Goal: Use online tool/utility: Utilize a website feature to perform a specific function

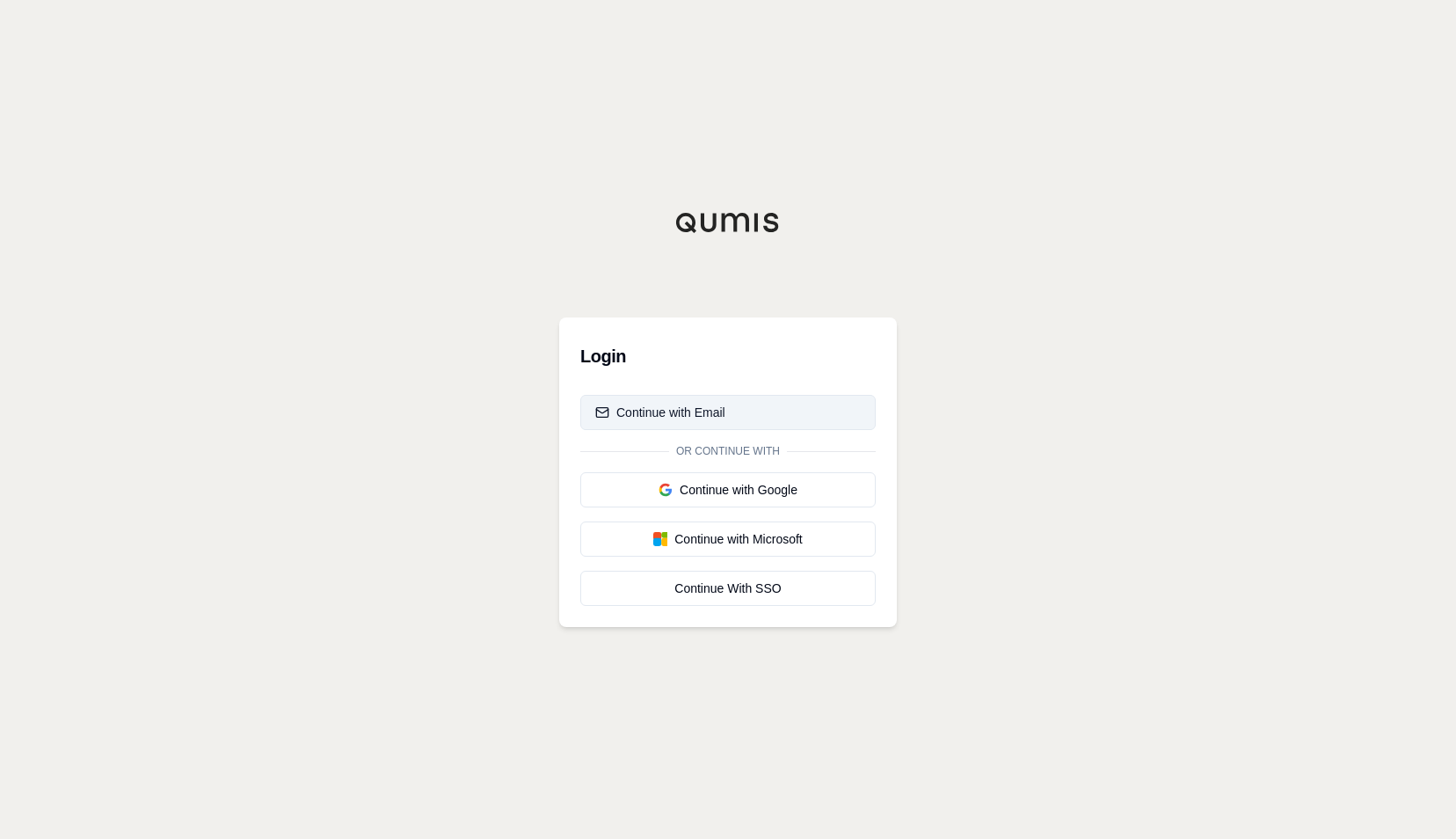
click at [660, 415] on div "Continue with Email" at bounding box center [660, 412] width 130 height 18
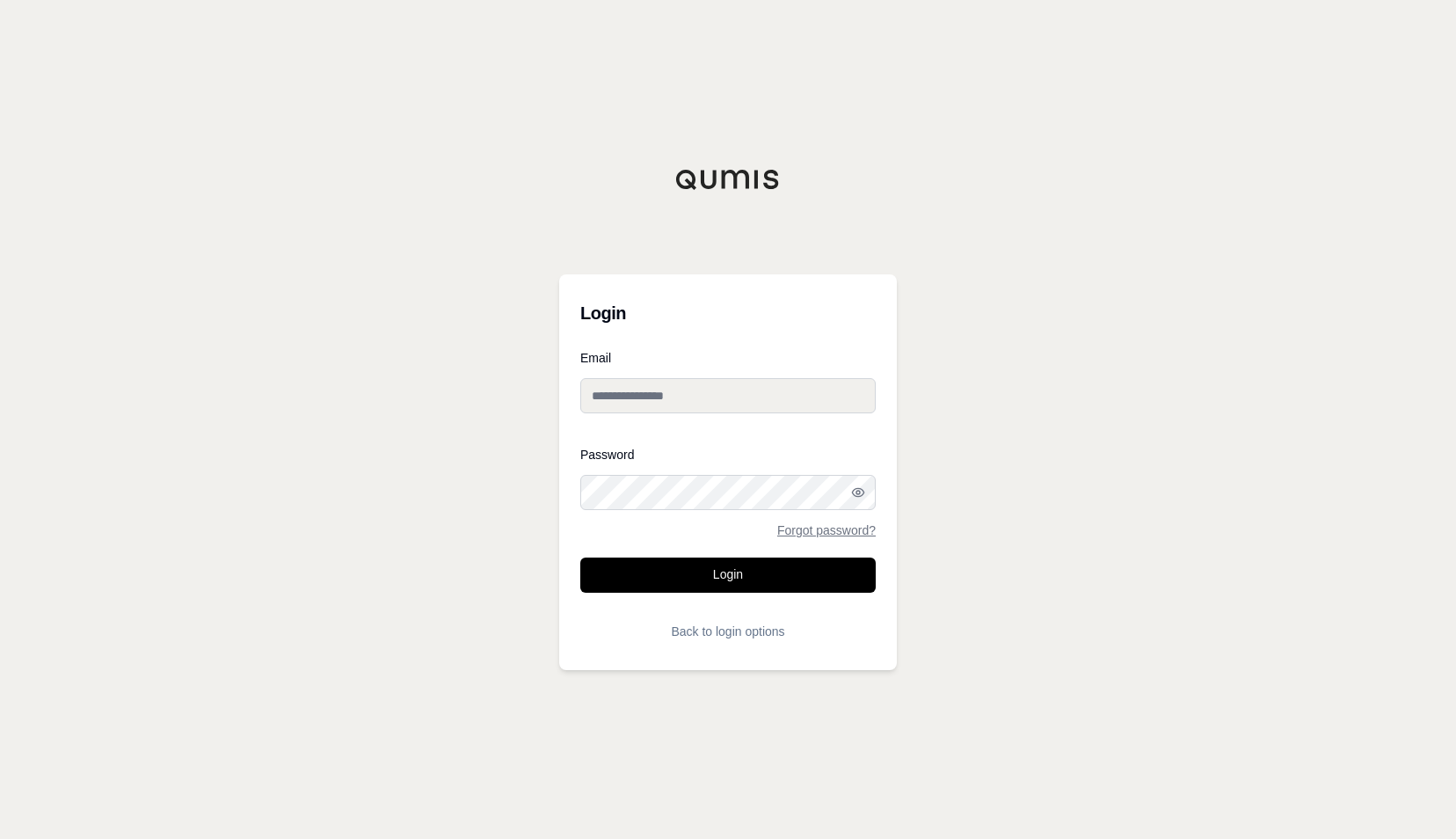
type input "**********"
click at [660, 394] on input "**********" at bounding box center [728, 395] width 295 height 35
click at [608, 560] on button "Login" at bounding box center [728, 575] width 295 height 35
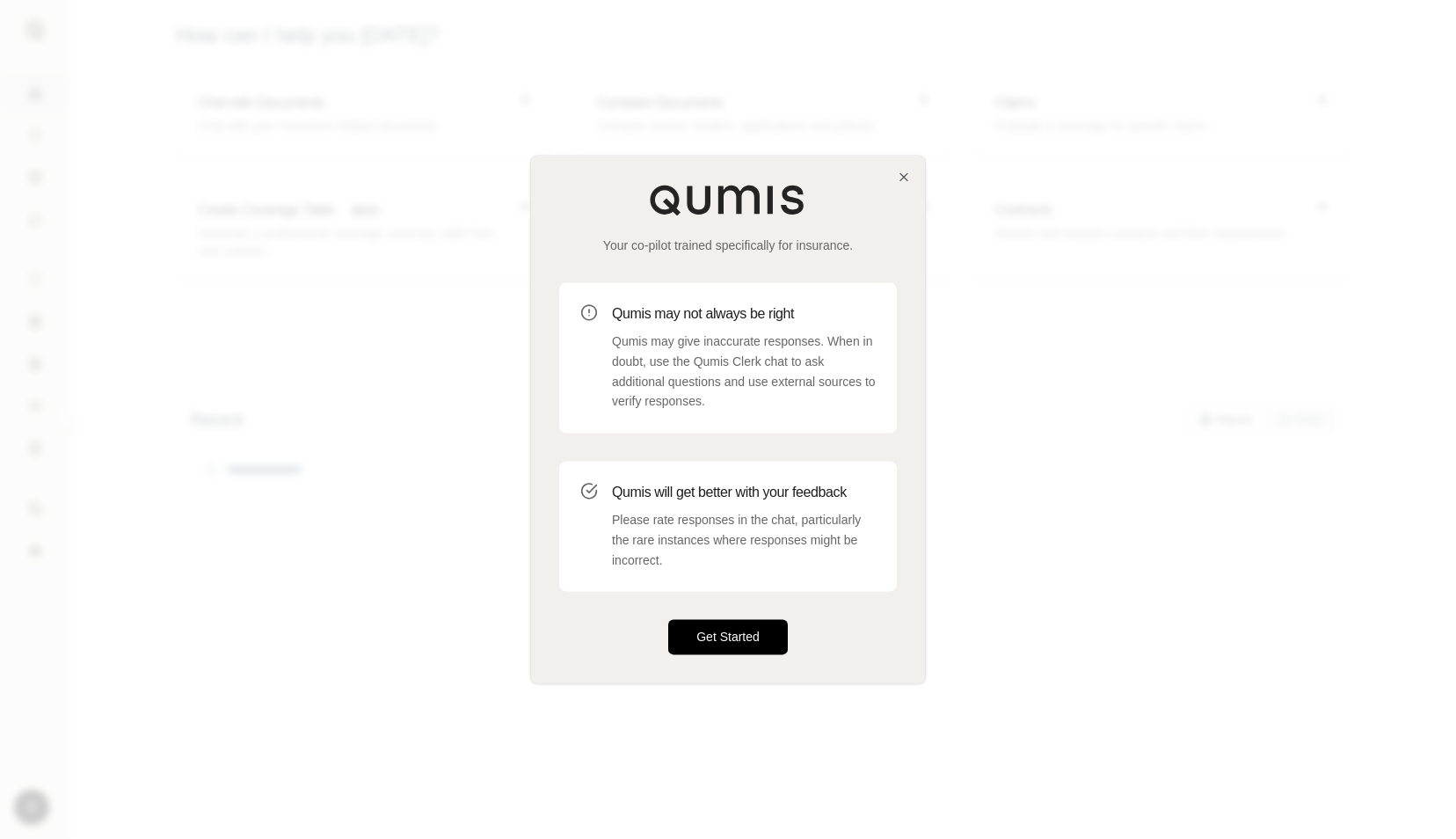
click at [758, 639] on button "Get Started" at bounding box center [728, 638] width 120 height 35
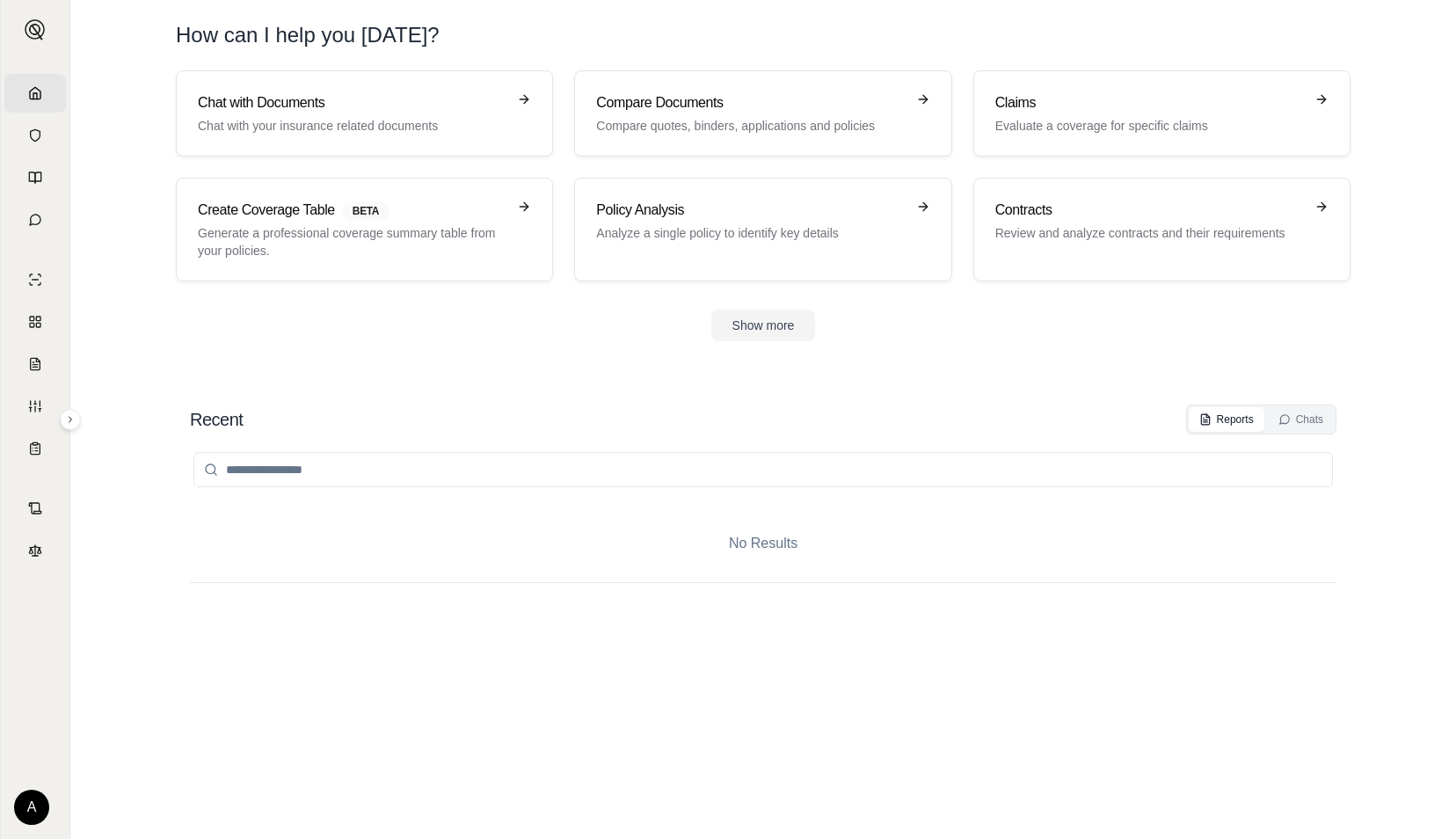
click at [1023, 577] on div "No Results" at bounding box center [763, 543] width 1146 height 77
click at [467, 124] on p "Chat with your insurance related documents" at bounding box center [351, 125] width 309 height 18
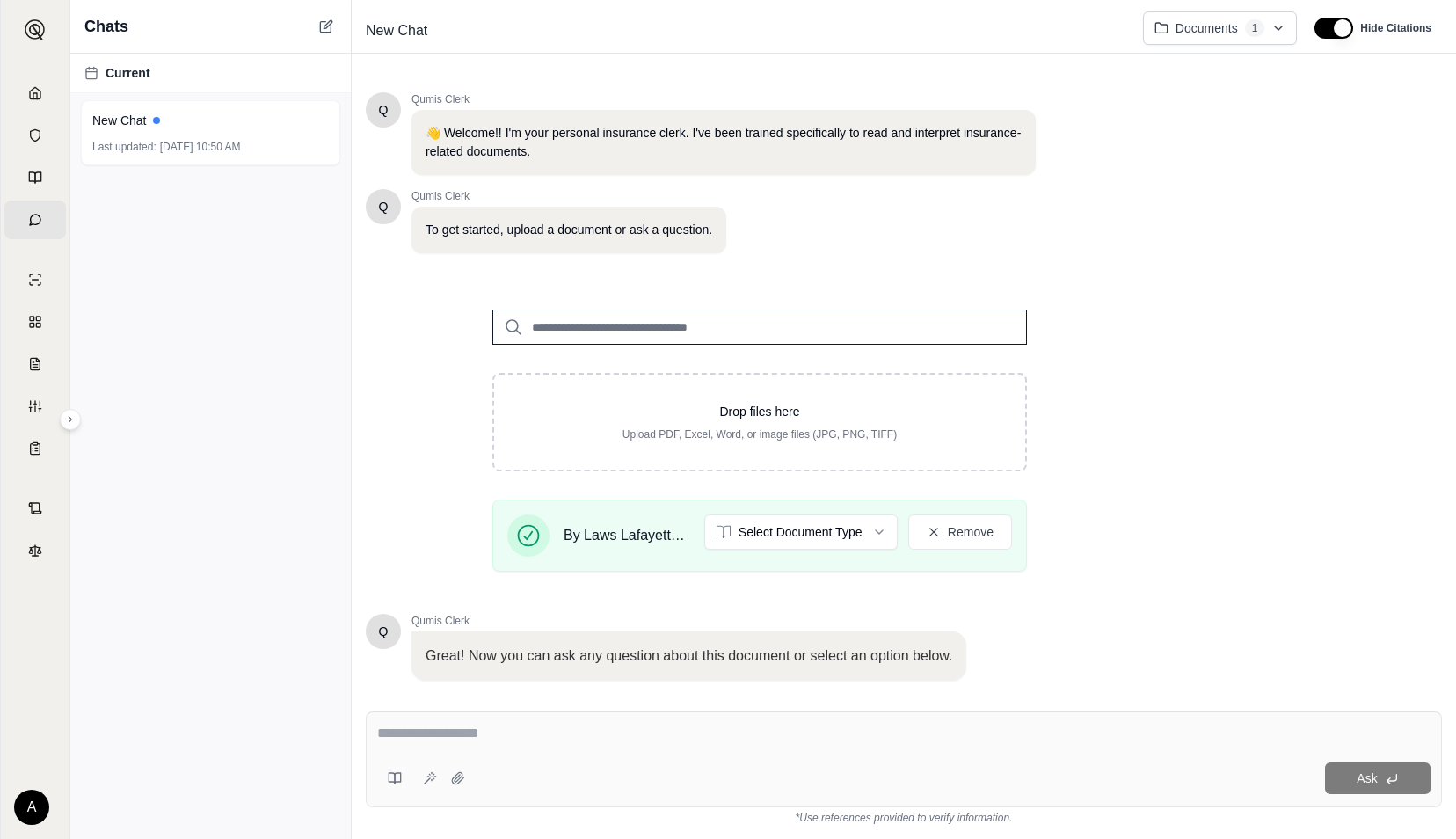
scroll to position [112, 0]
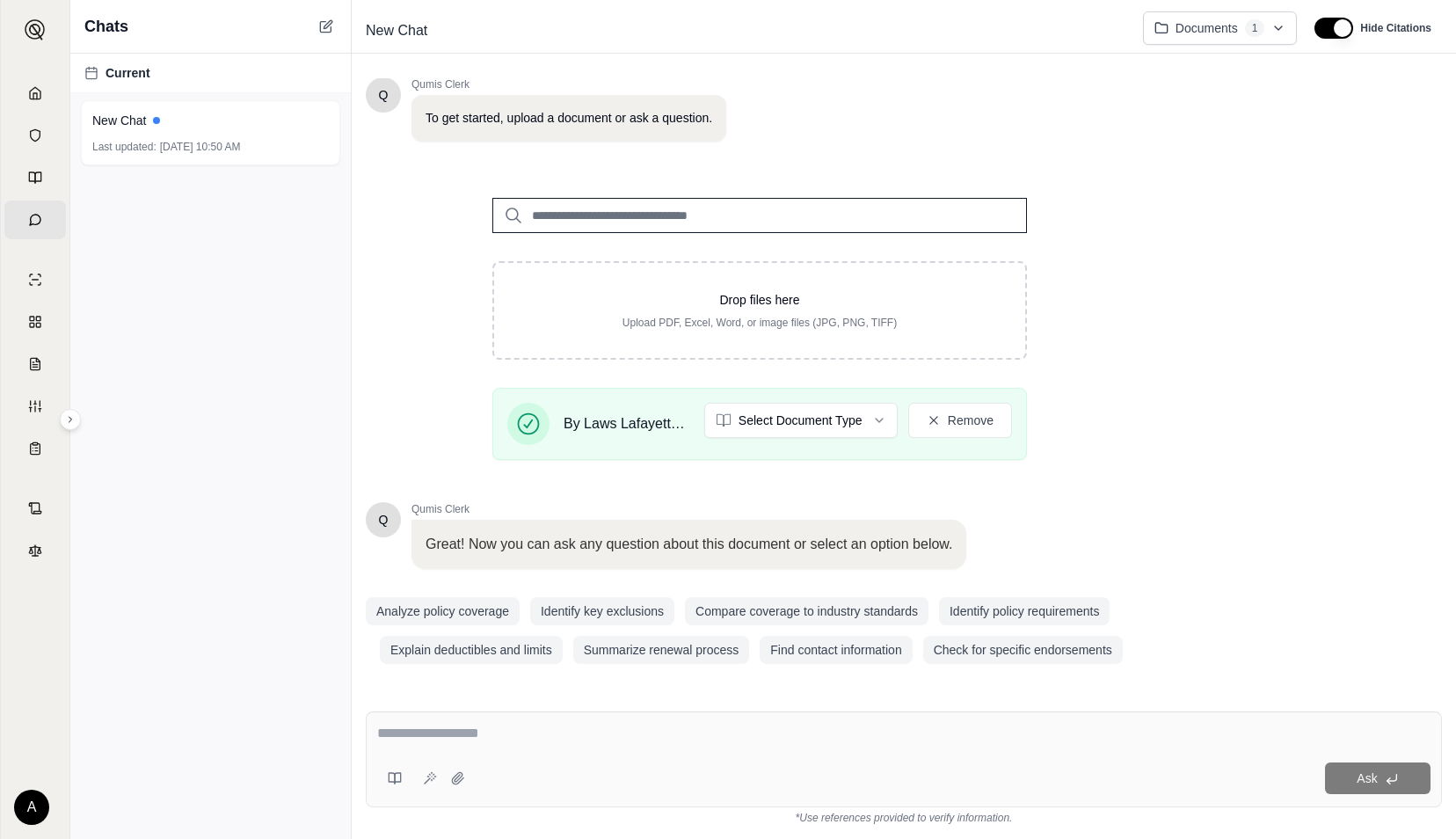
drag, startPoint x: 405, startPoint y: 737, endPoint x: 416, endPoint y: 738, distance: 11.0
click at [405, 737] on textarea at bounding box center [904, 734] width 1054 height 21
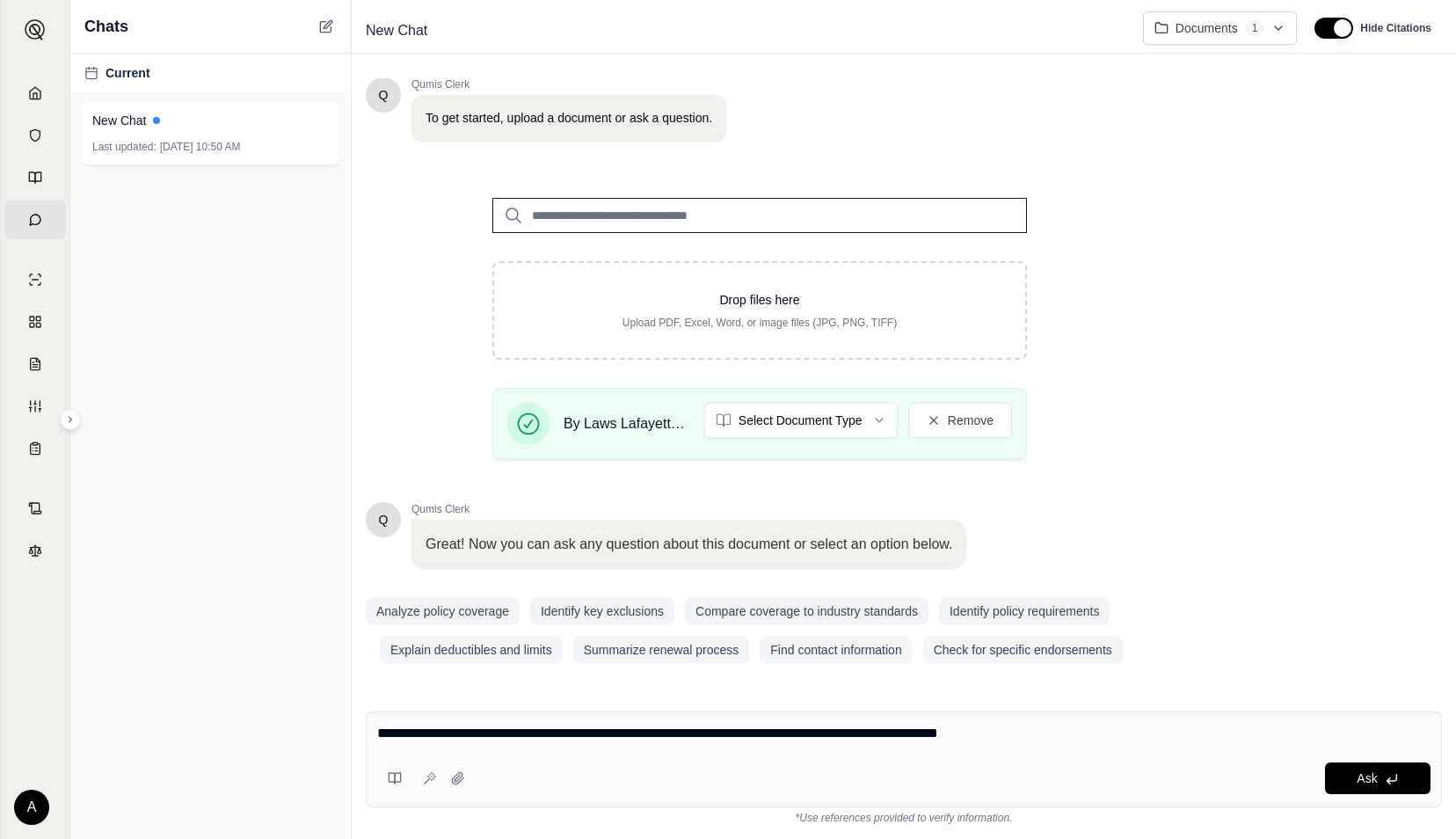
type textarea "**********"
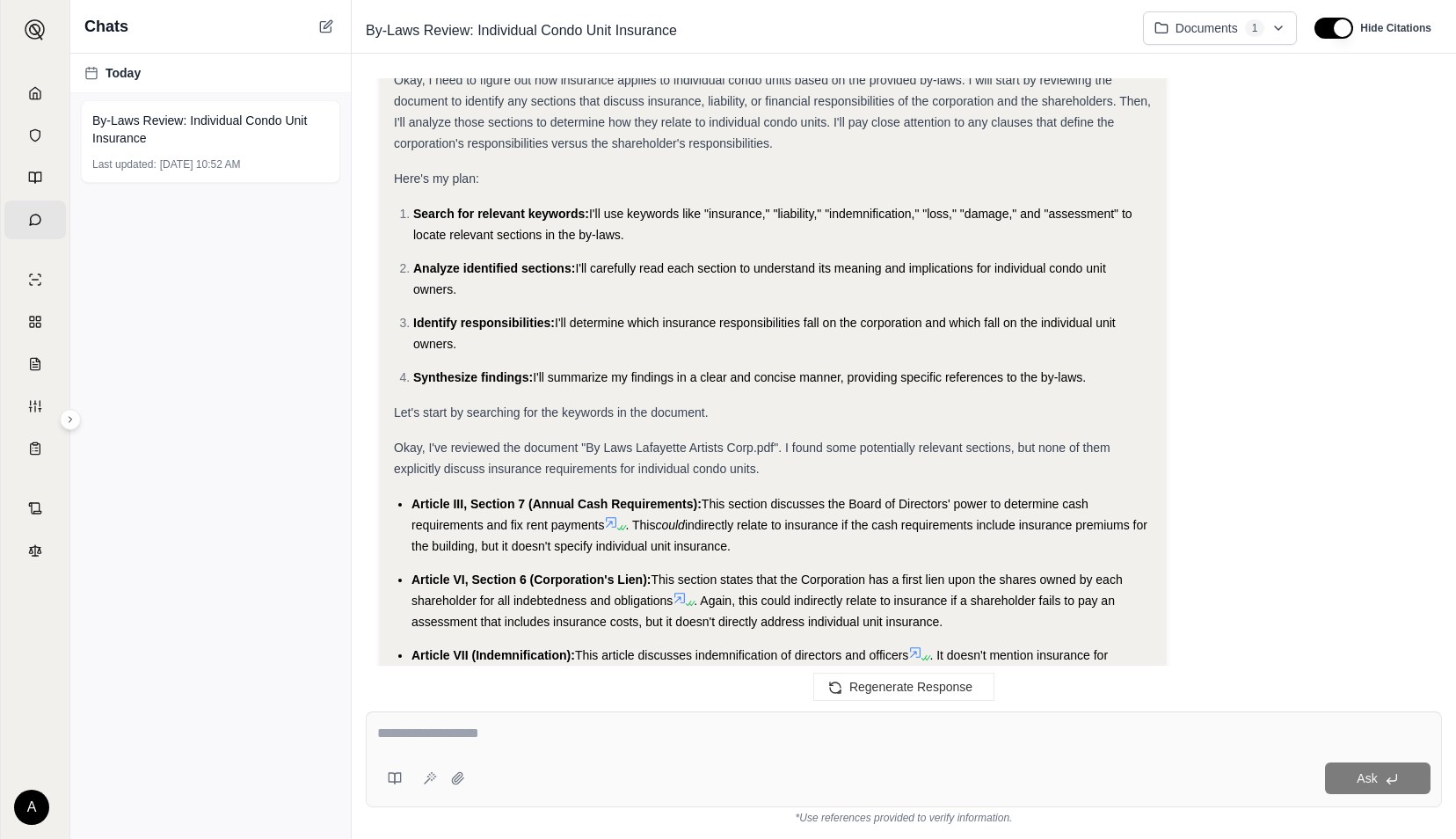
scroll to position [0, 0]
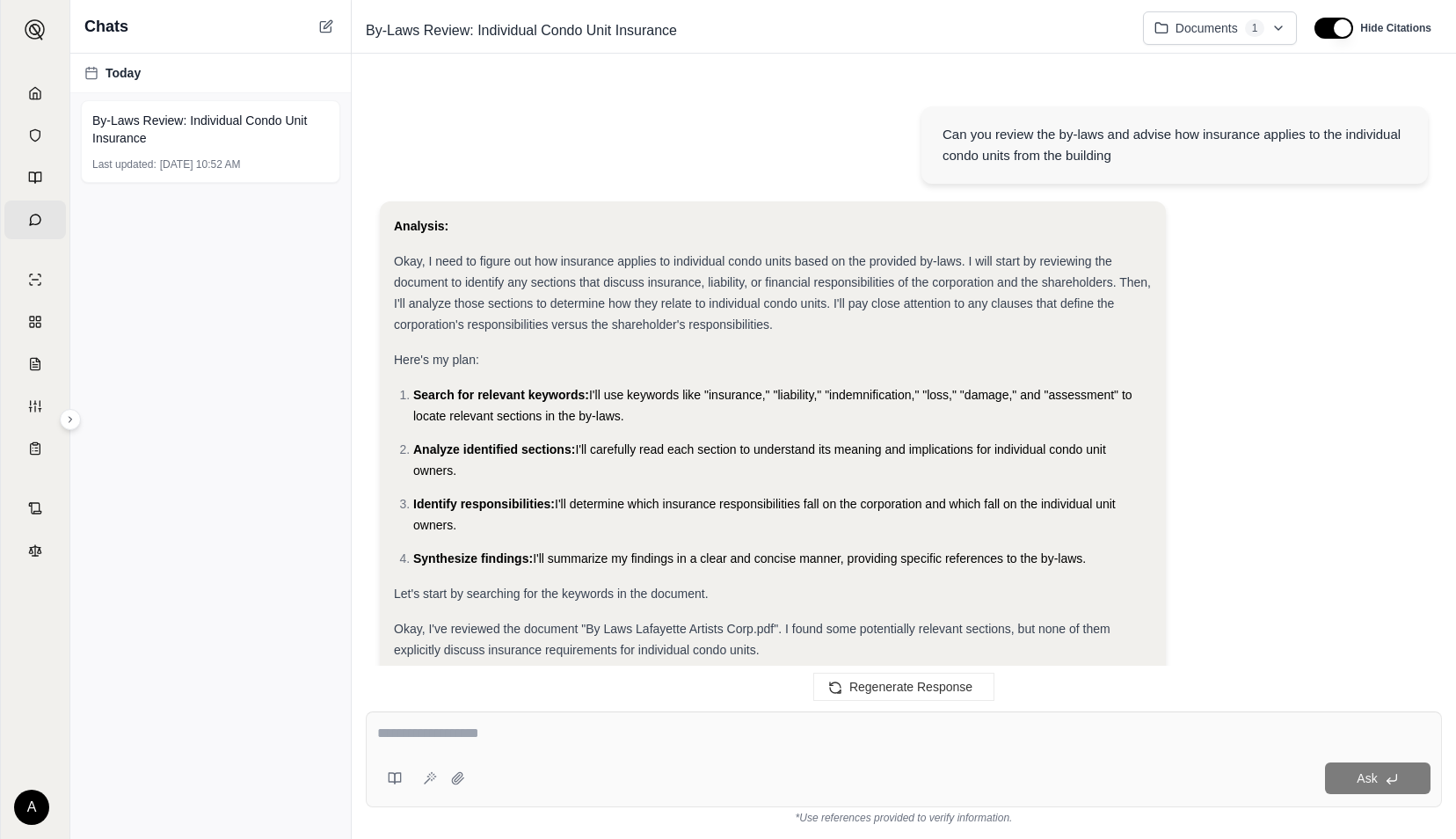
click at [475, 745] on div at bounding box center [903, 736] width 1053 height 28
click at [483, 738] on textarea at bounding box center [903, 734] width 1053 height 21
type textarea "**********"
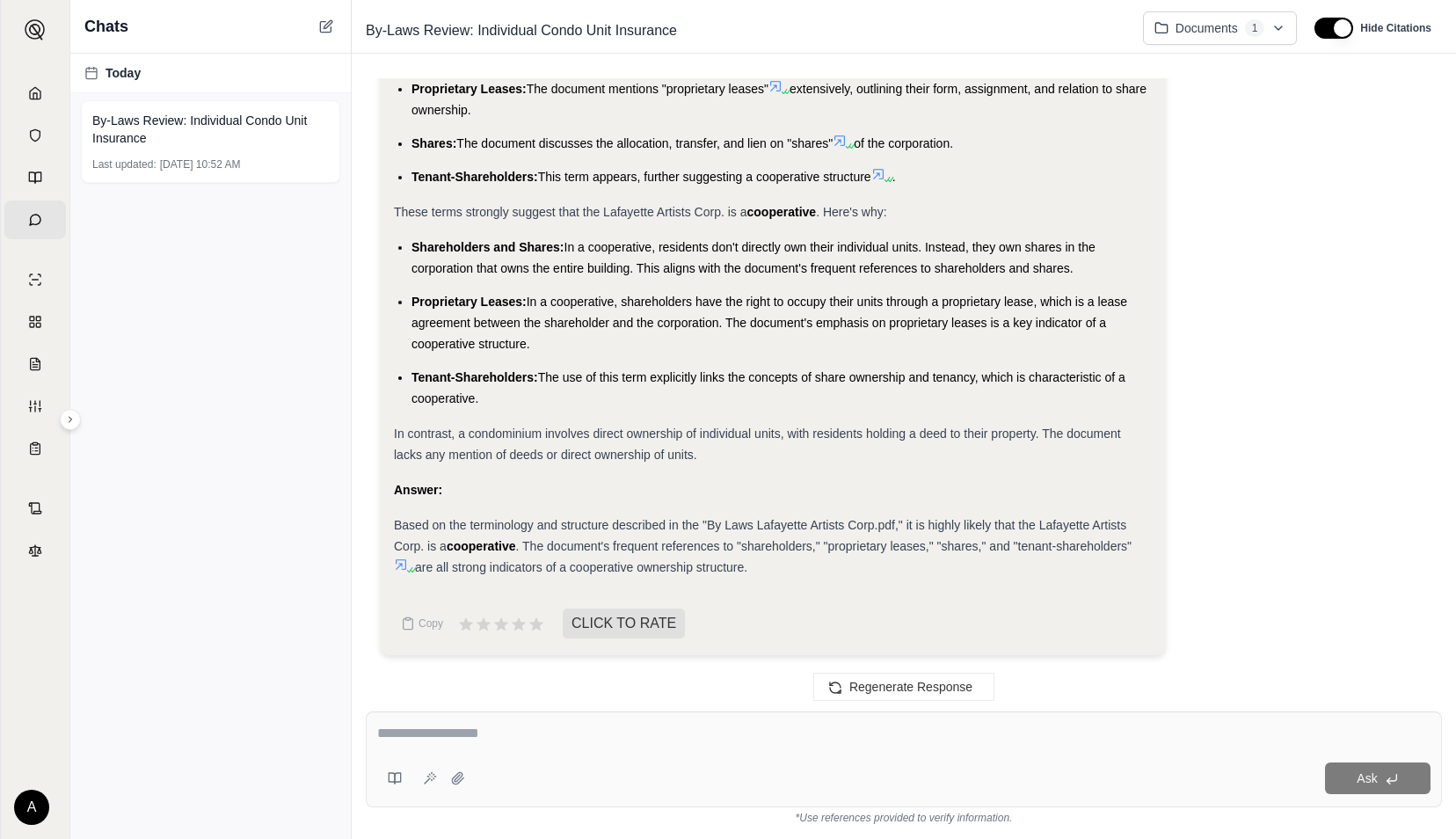
scroll to position [2007, 0]
click at [463, 780] on icon at bounding box center [458, 778] width 14 height 14
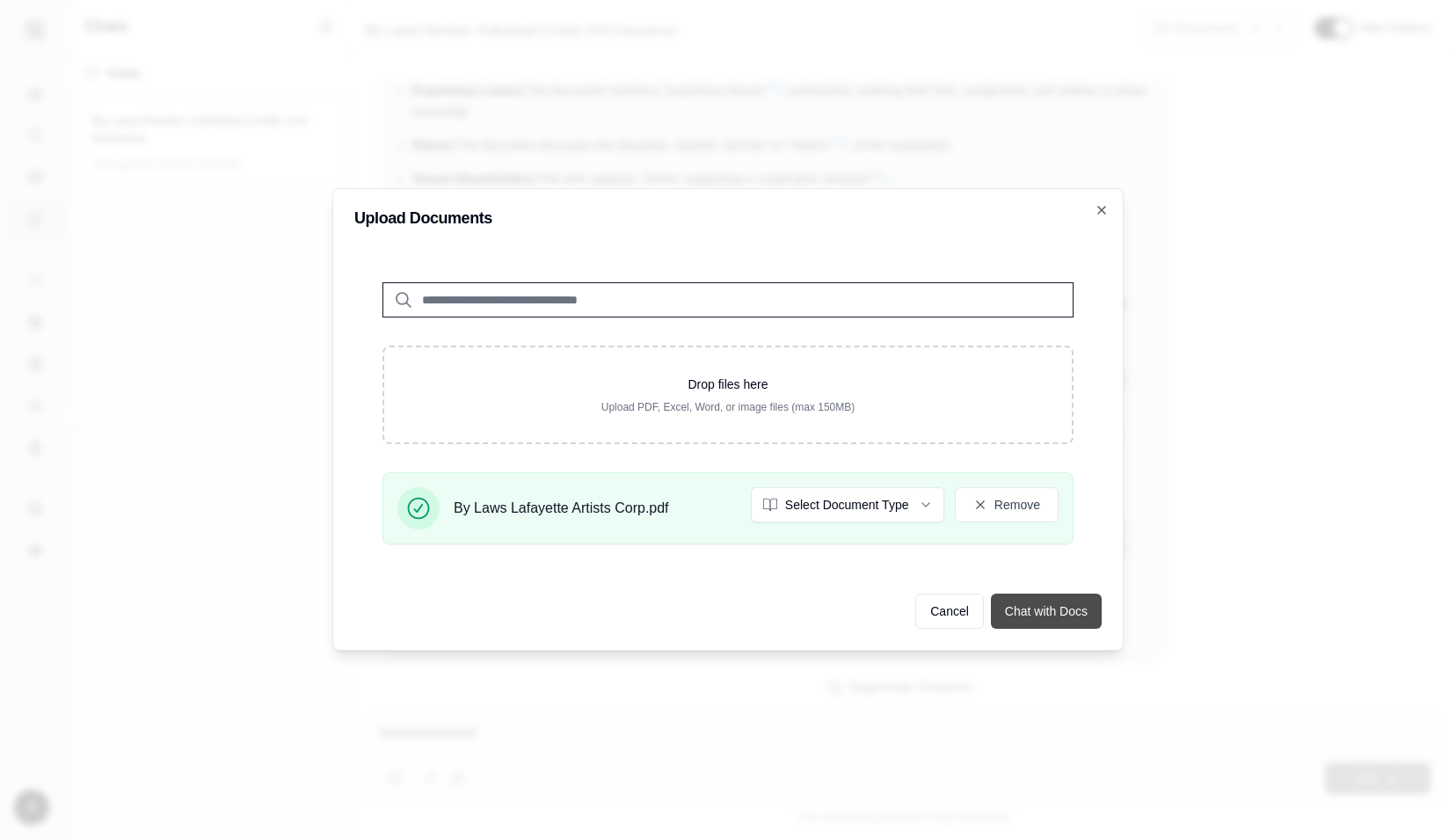
click at [1021, 614] on button "Chat with Docs" at bounding box center [1046, 611] width 111 height 35
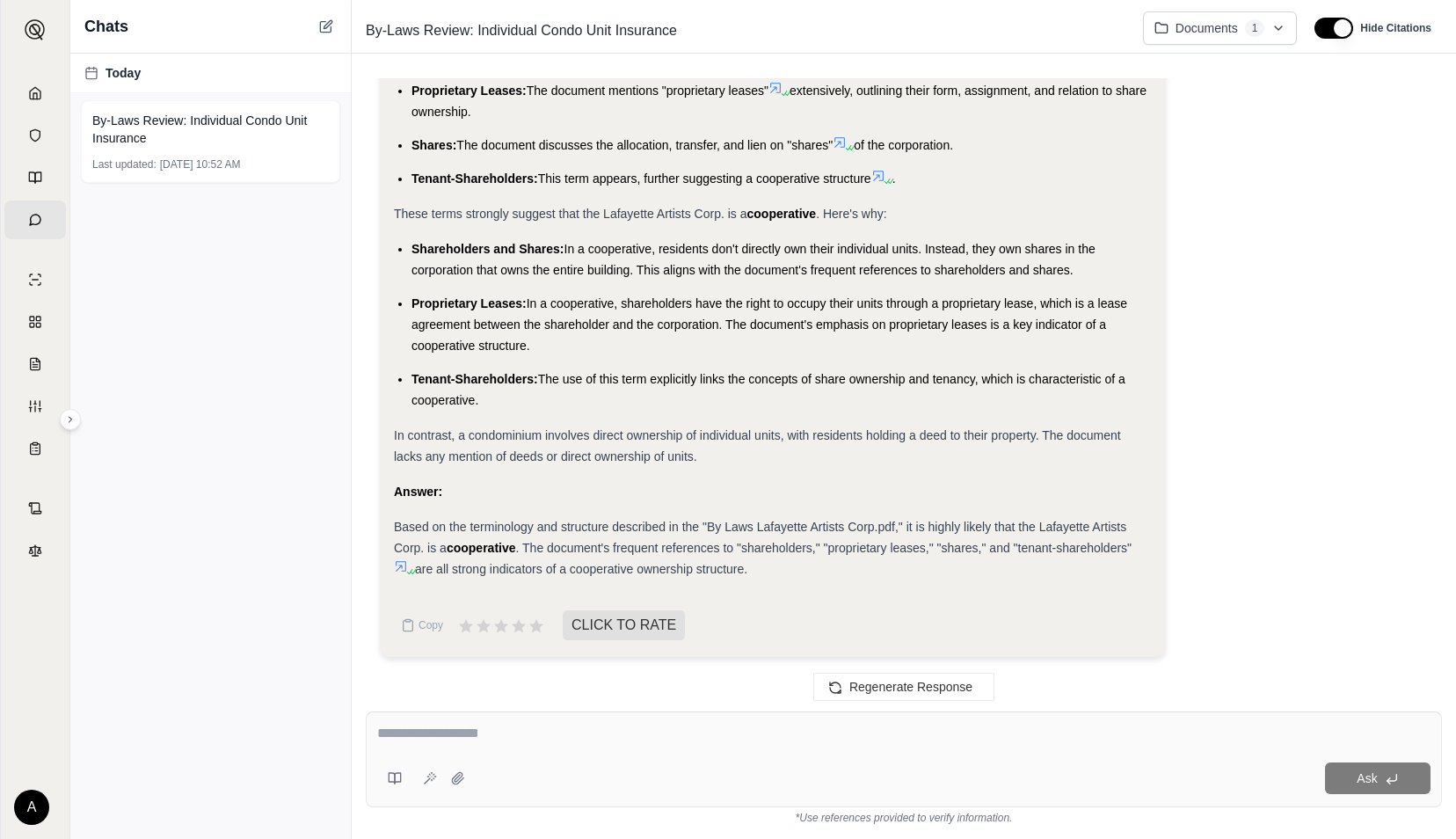
click at [406, 742] on textarea at bounding box center [903, 734] width 1053 height 21
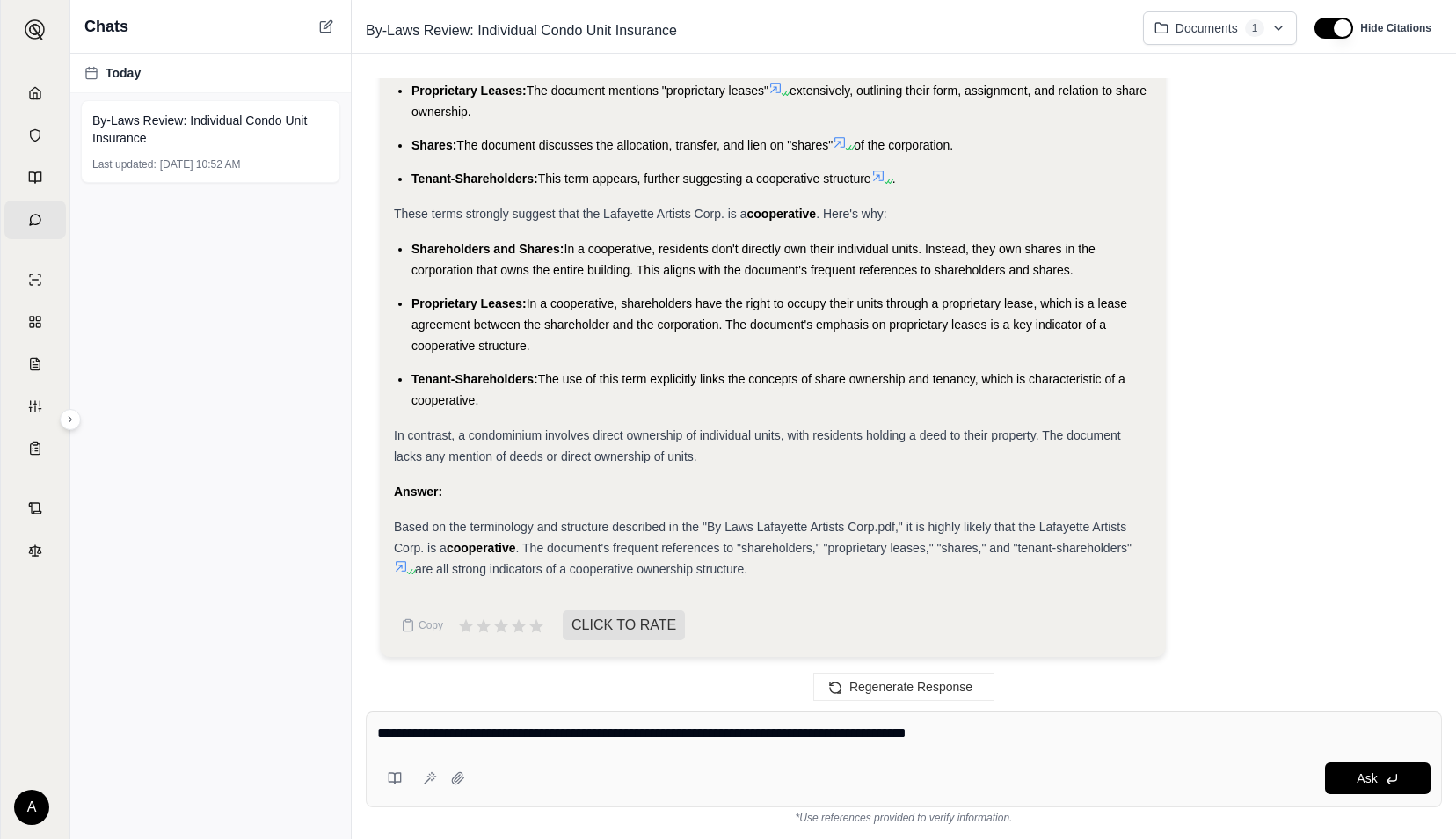
type textarea "**********"
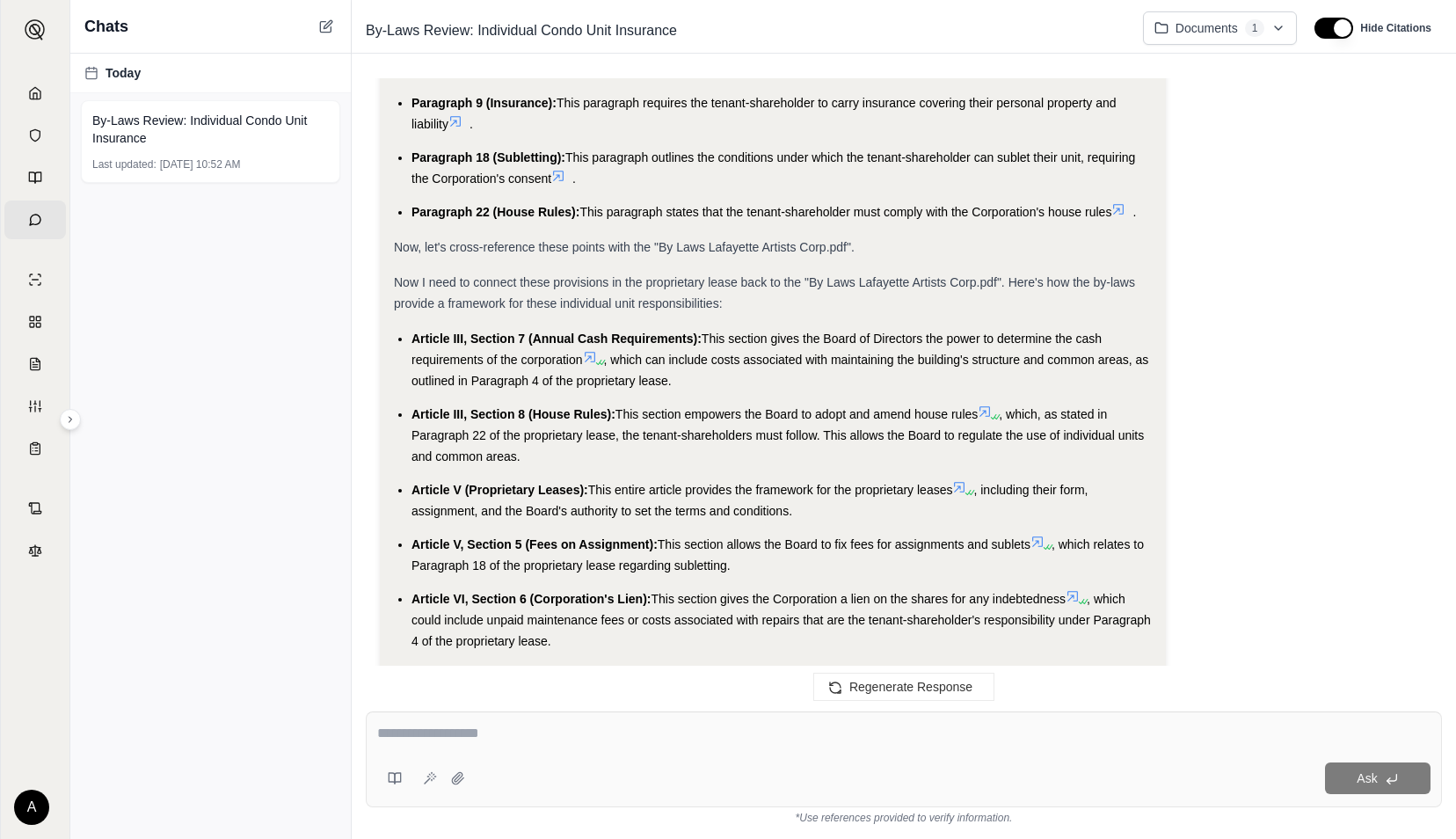
scroll to position [3514, 0]
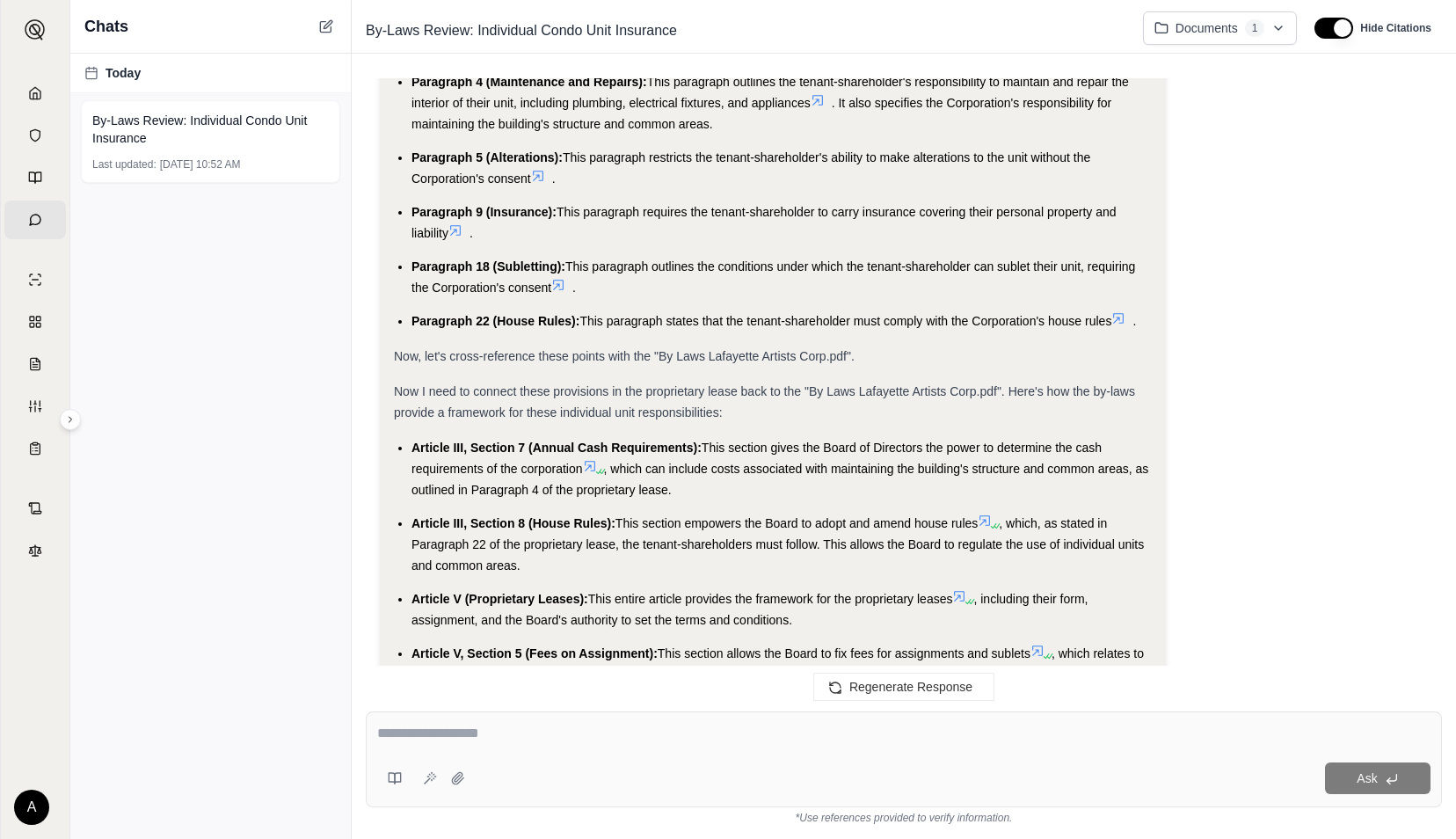
click at [777, 215] on span "This paragraph requires the tenant-shareholder to carry insurance covering thei…" at bounding box center [764, 222] width 705 height 35
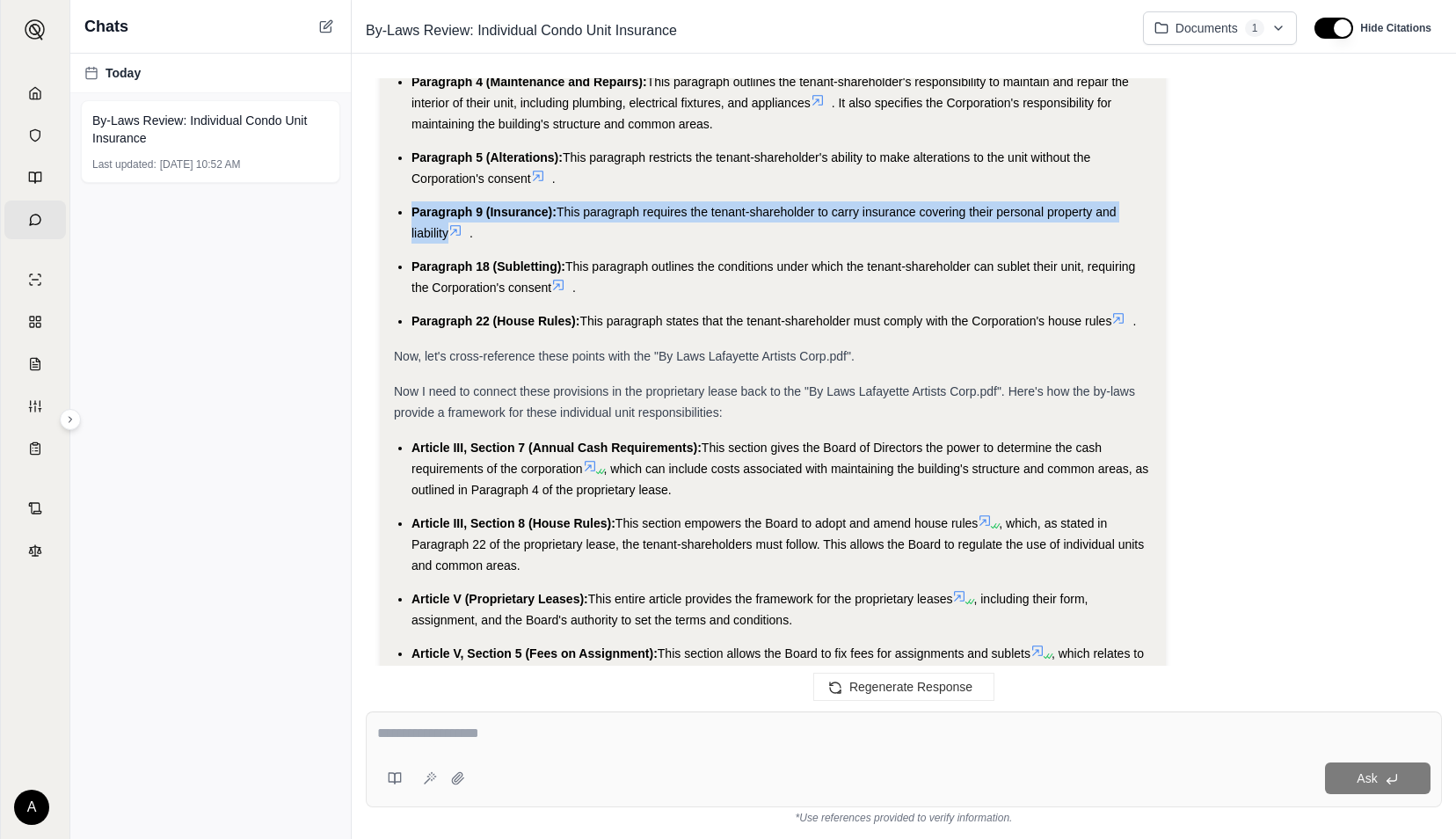
click at [777, 215] on span "This paragraph requires the tenant-shareholder to carry insurance covering thei…" at bounding box center [764, 222] width 705 height 35
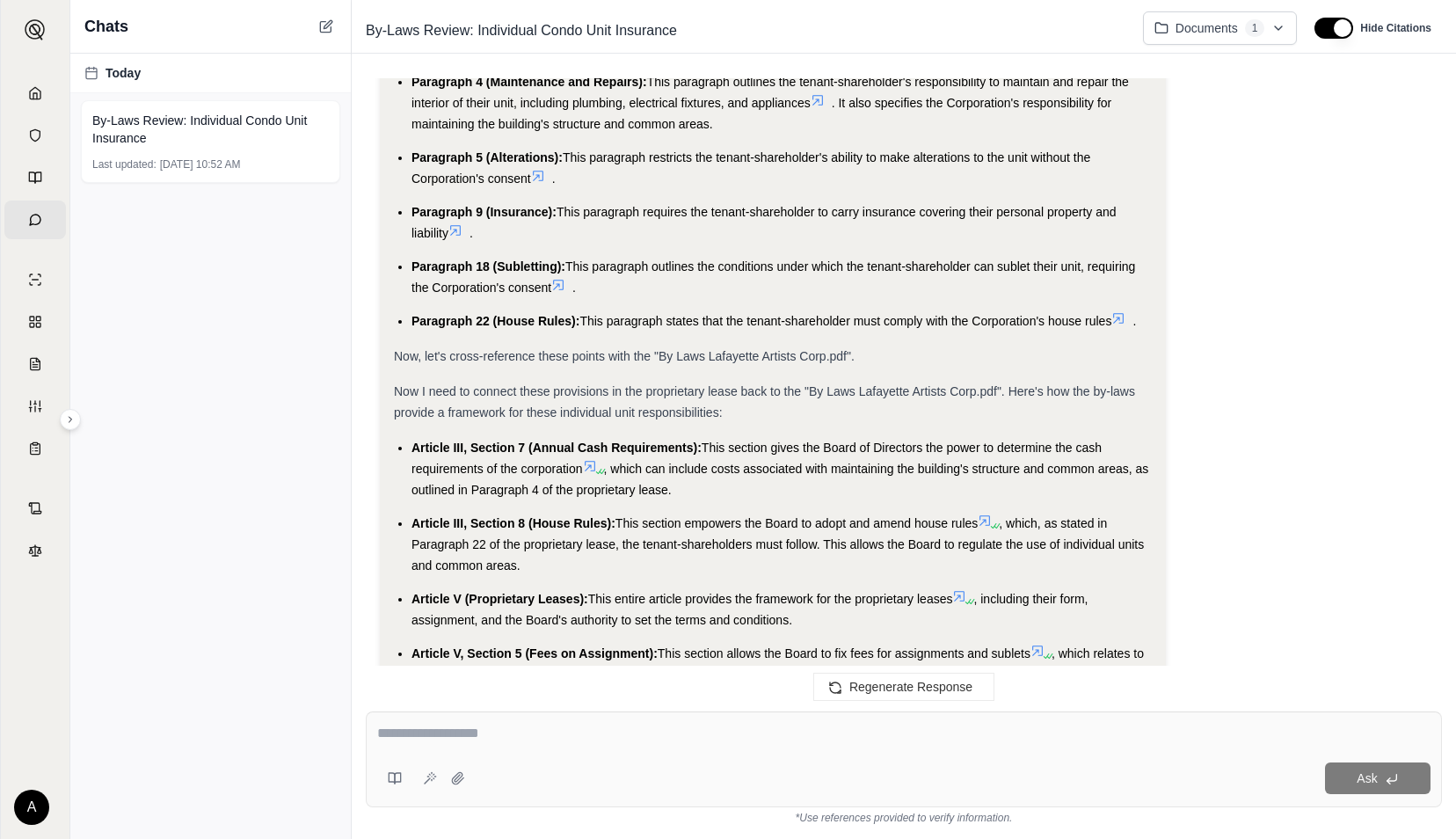
drag, startPoint x: 777, startPoint y: 215, endPoint x: 764, endPoint y: 234, distance: 23.0
click at [764, 234] on li "Paragraph 9 (Insurance): This paragraph requires the tenant-shareholder to carr…" at bounding box center [781, 222] width 740 height 42
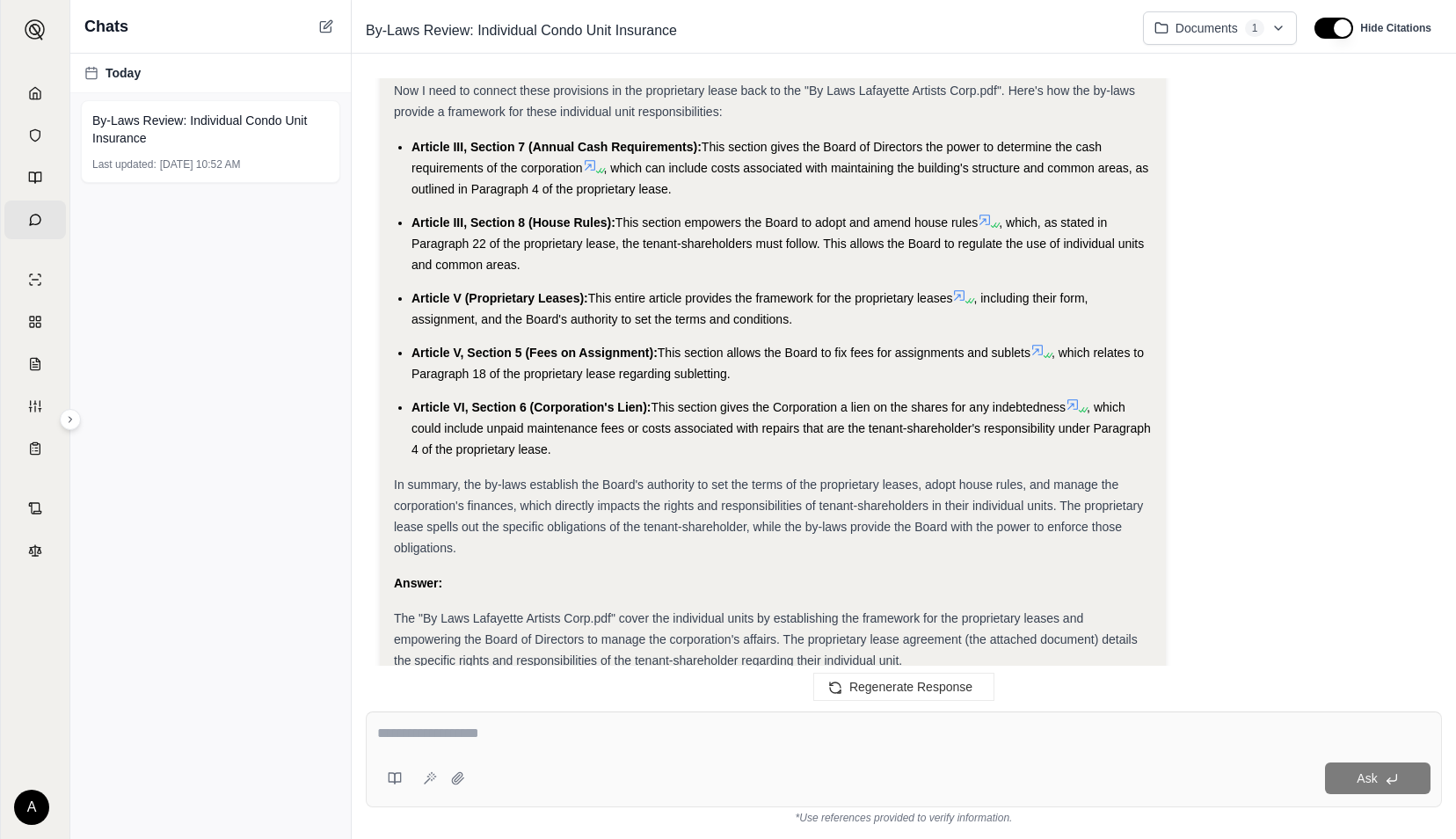
scroll to position [3954, 0]
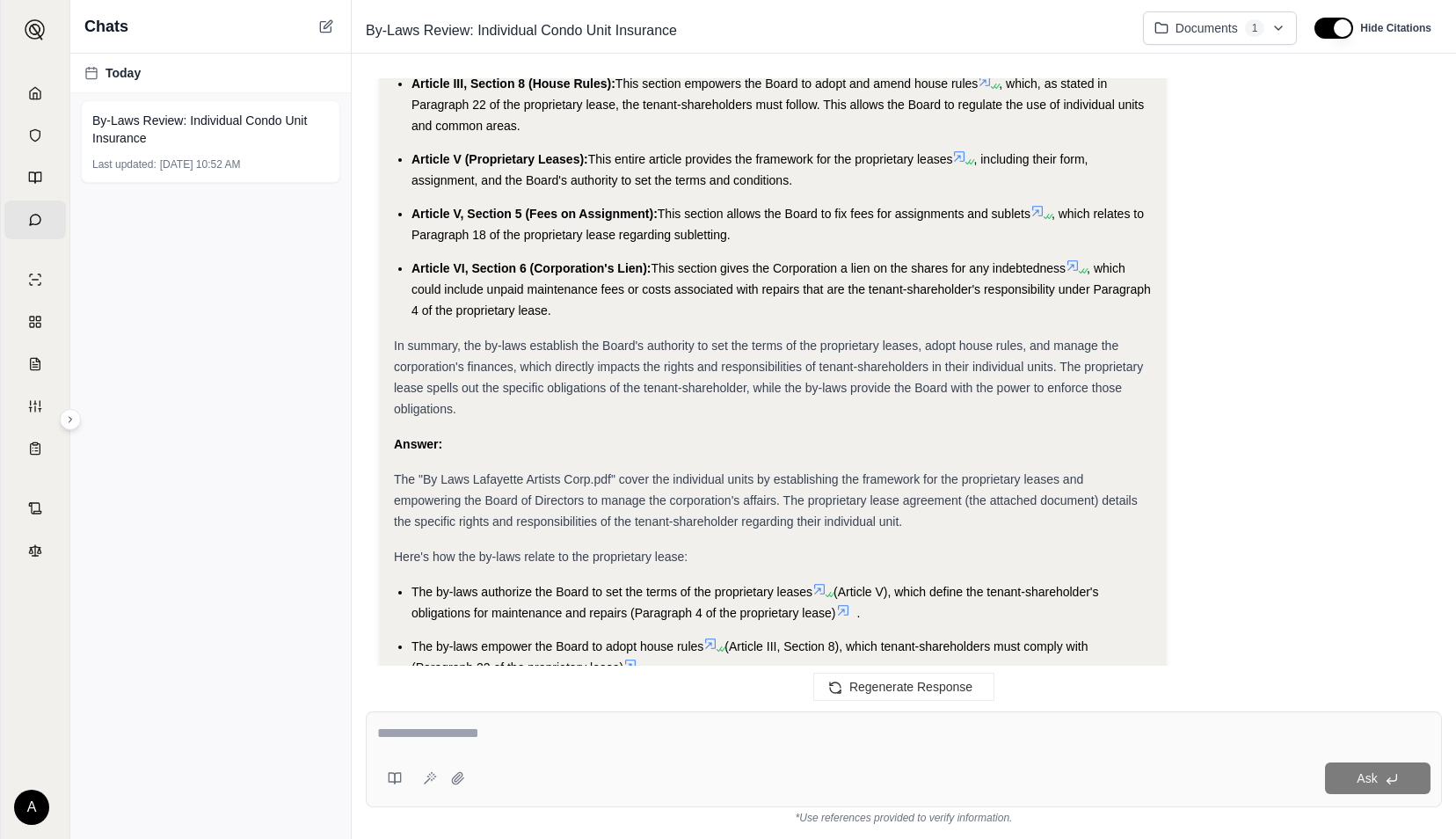
click at [495, 726] on textarea at bounding box center [903, 734] width 1053 height 21
type textarea "**********"
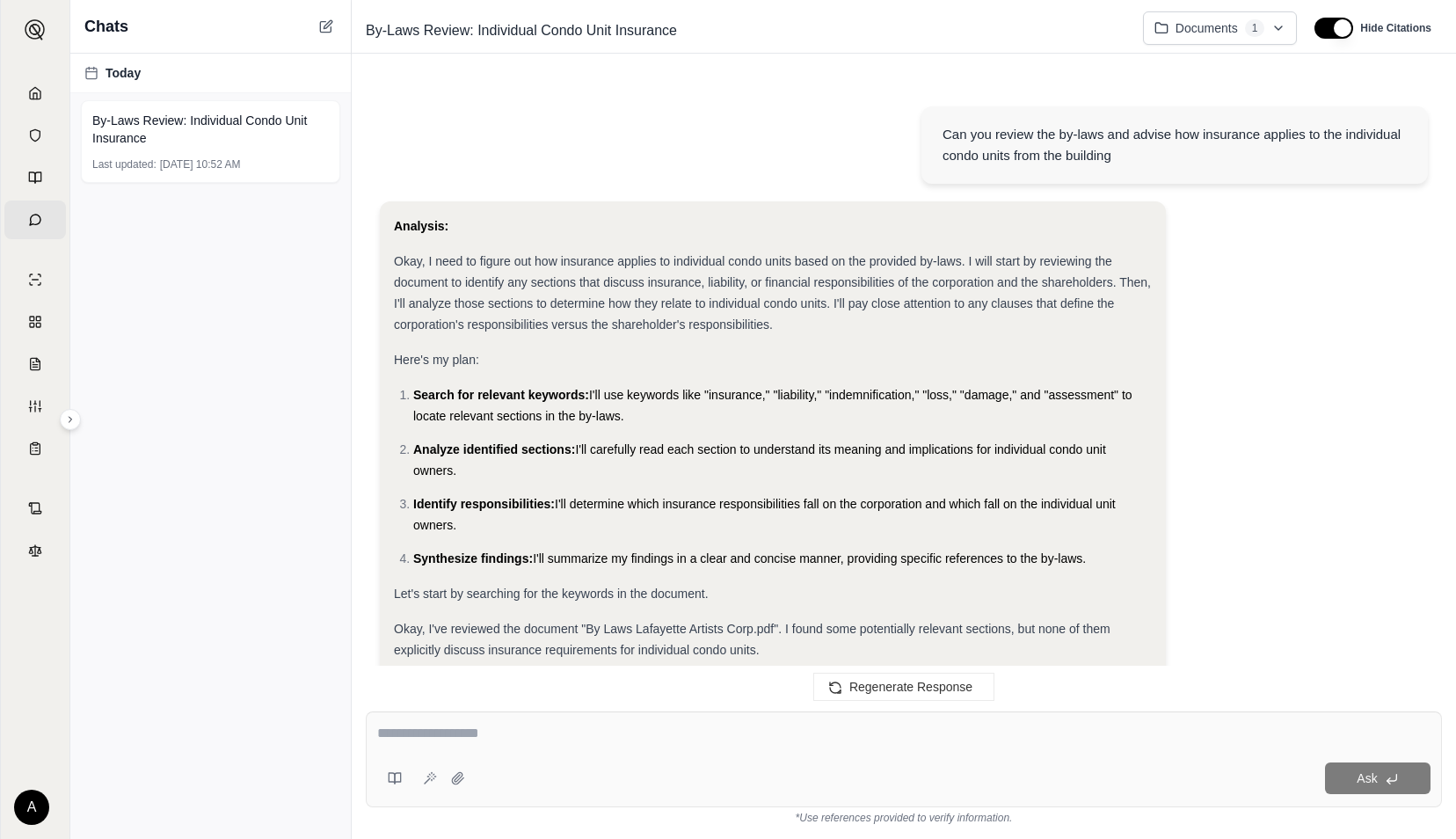
scroll to position [5194, 0]
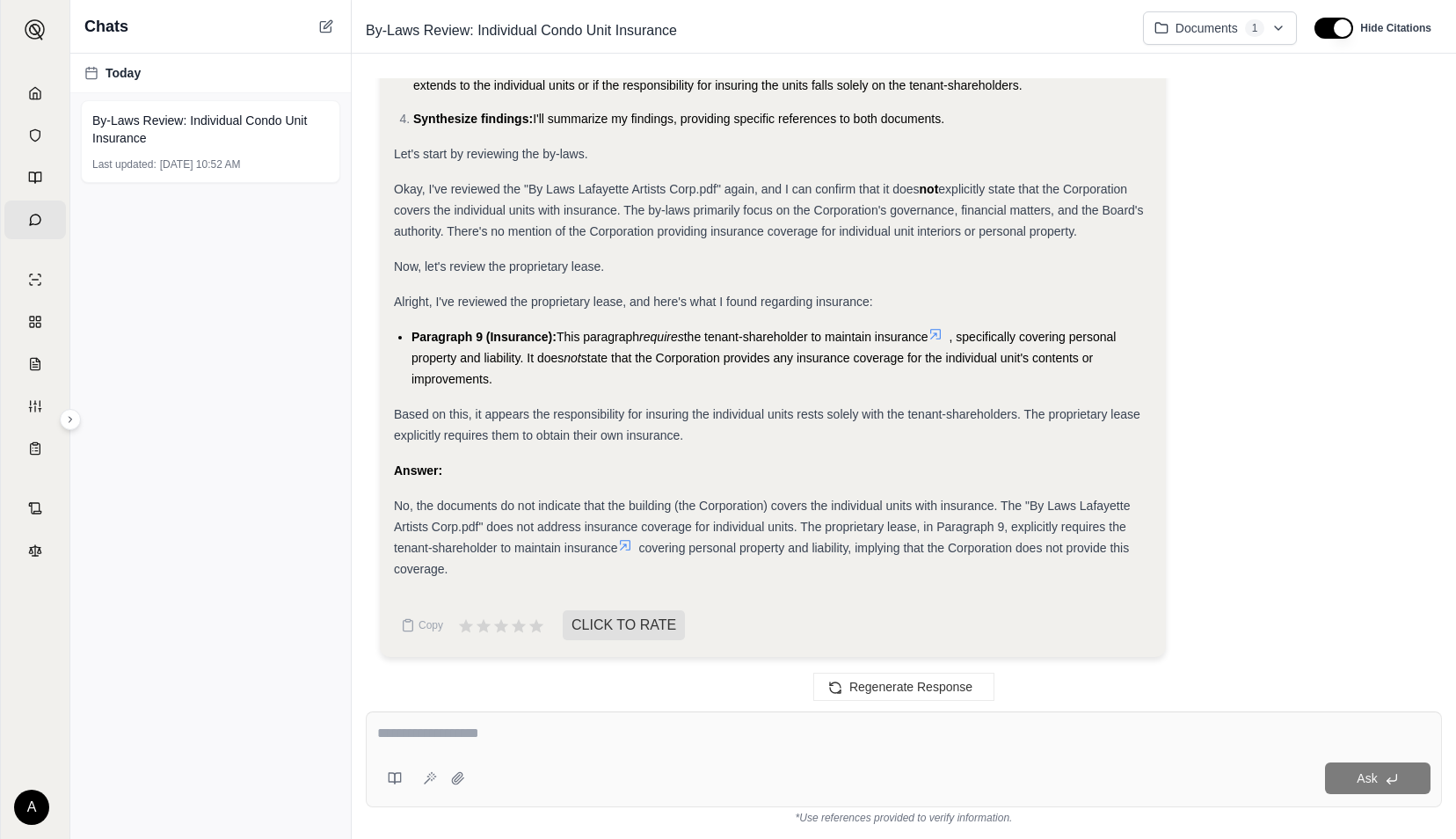
drag, startPoint x: 517, startPoint y: 382, endPoint x: 560, endPoint y: 336, distance: 63.0
click at [560, 336] on li "Paragraph 9 (Insurance): This paragraph requires the tenant-shareholder to main…" at bounding box center [781, 357] width 740 height 64
copy li "This paragraph requires the tenant-shareholder to maintain insurance , specific…"
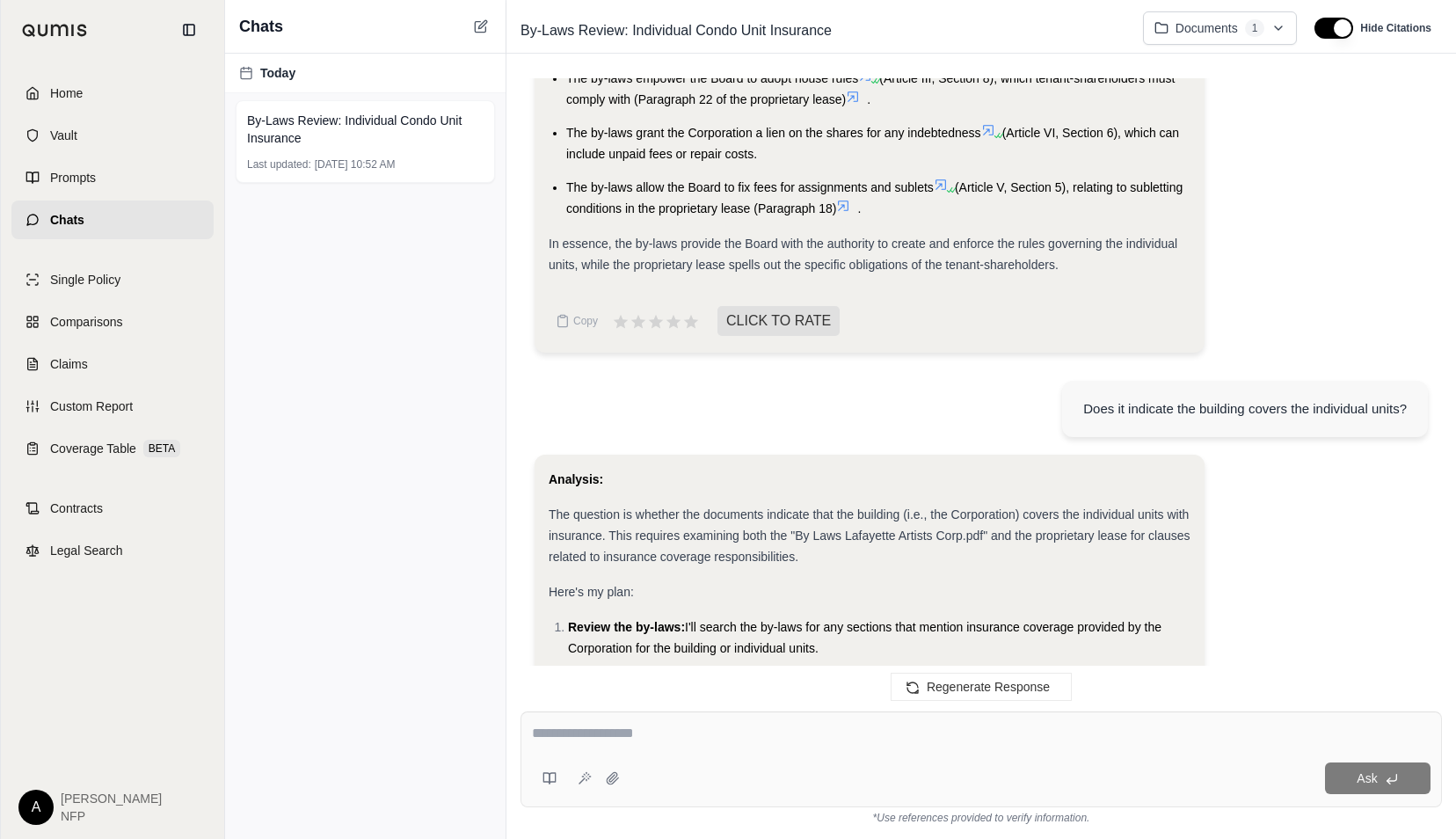
scroll to position [4986, 0]
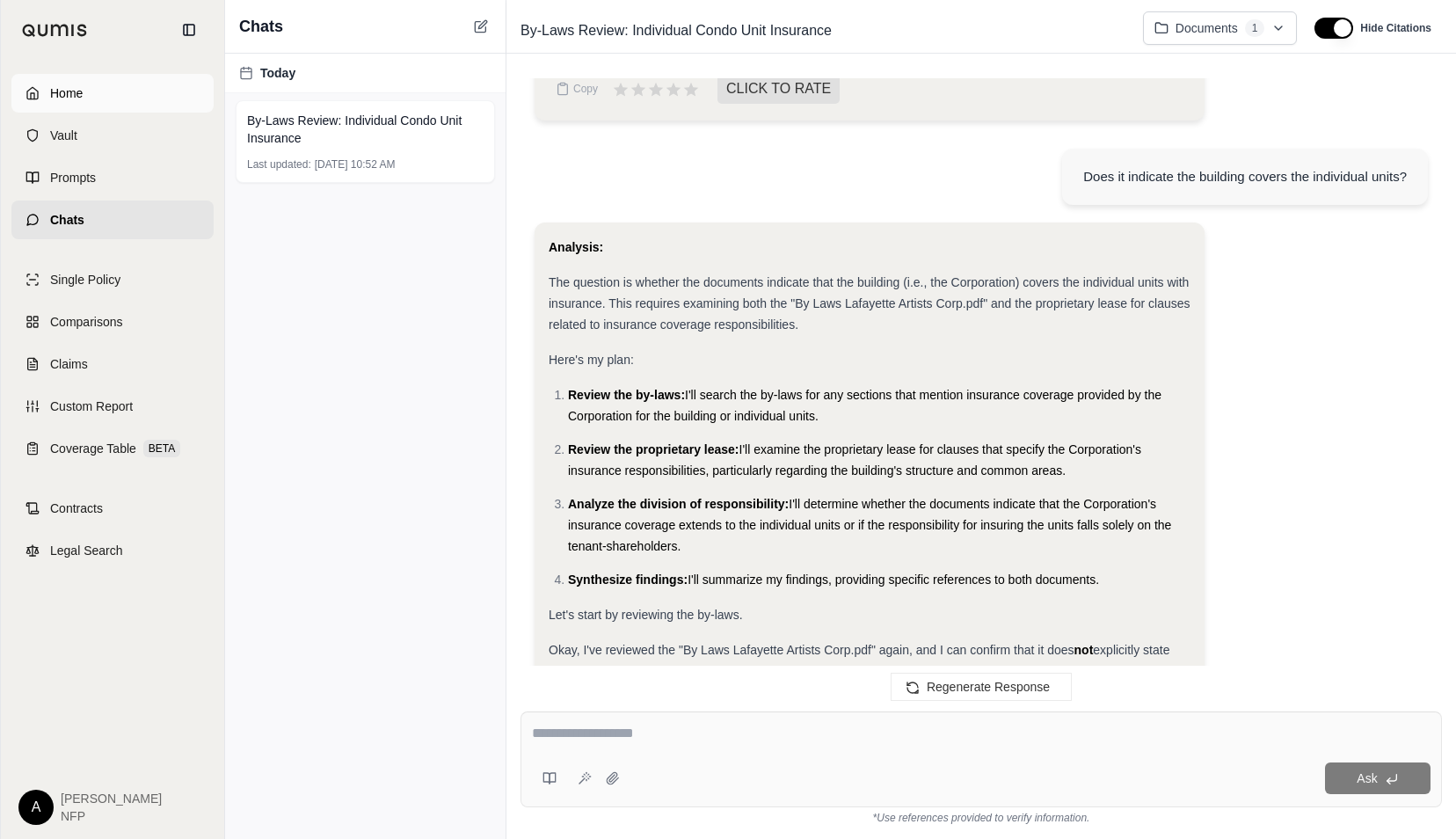
click at [53, 99] on span "Home" at bounding box center [66, 93] width 32 height 18
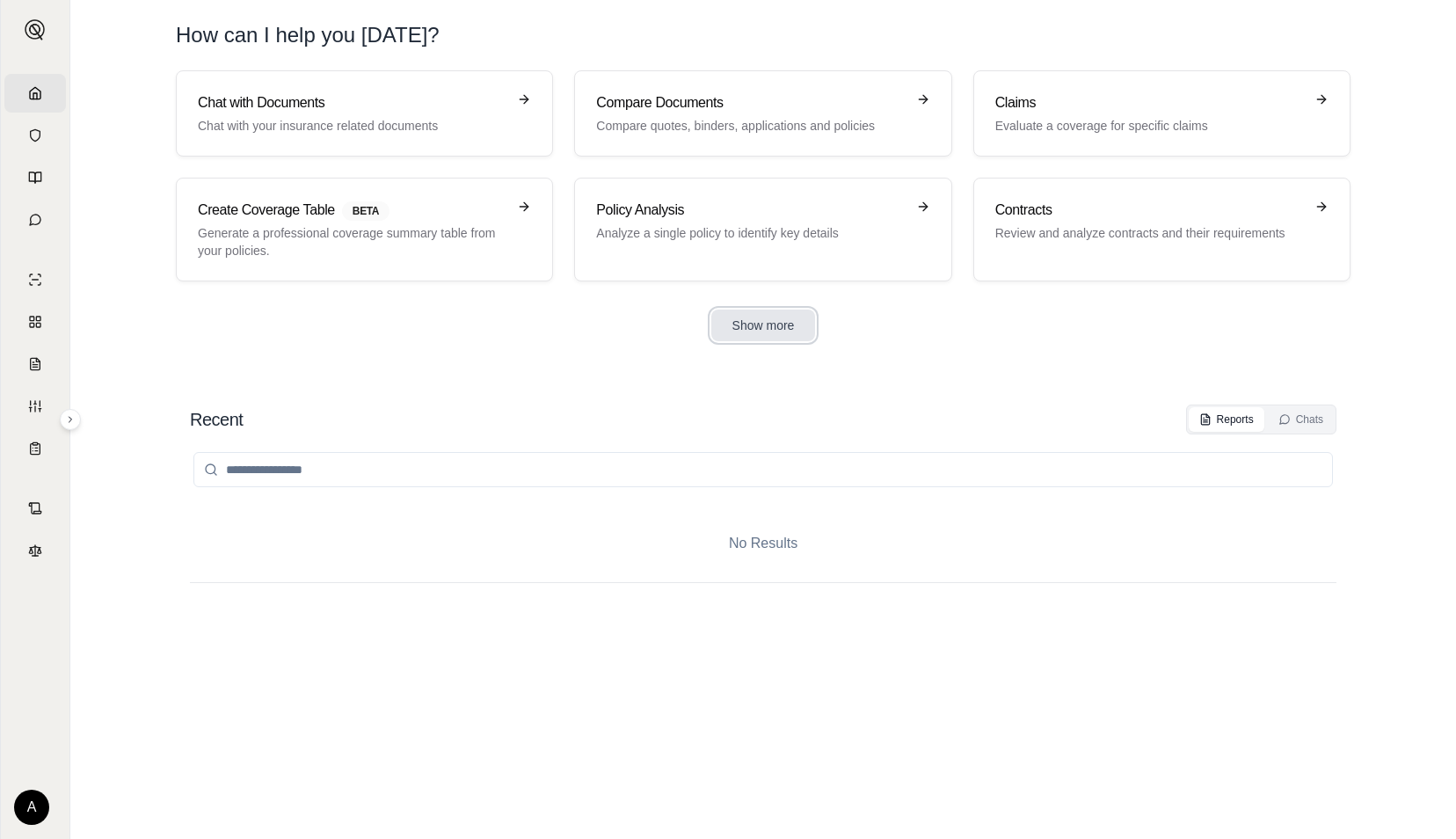
click at [787, 315] on button "Show more" at bounding box center [764, 325] width 104 height 31
